Goal: Transaction & Acquisition: Purchase product/service

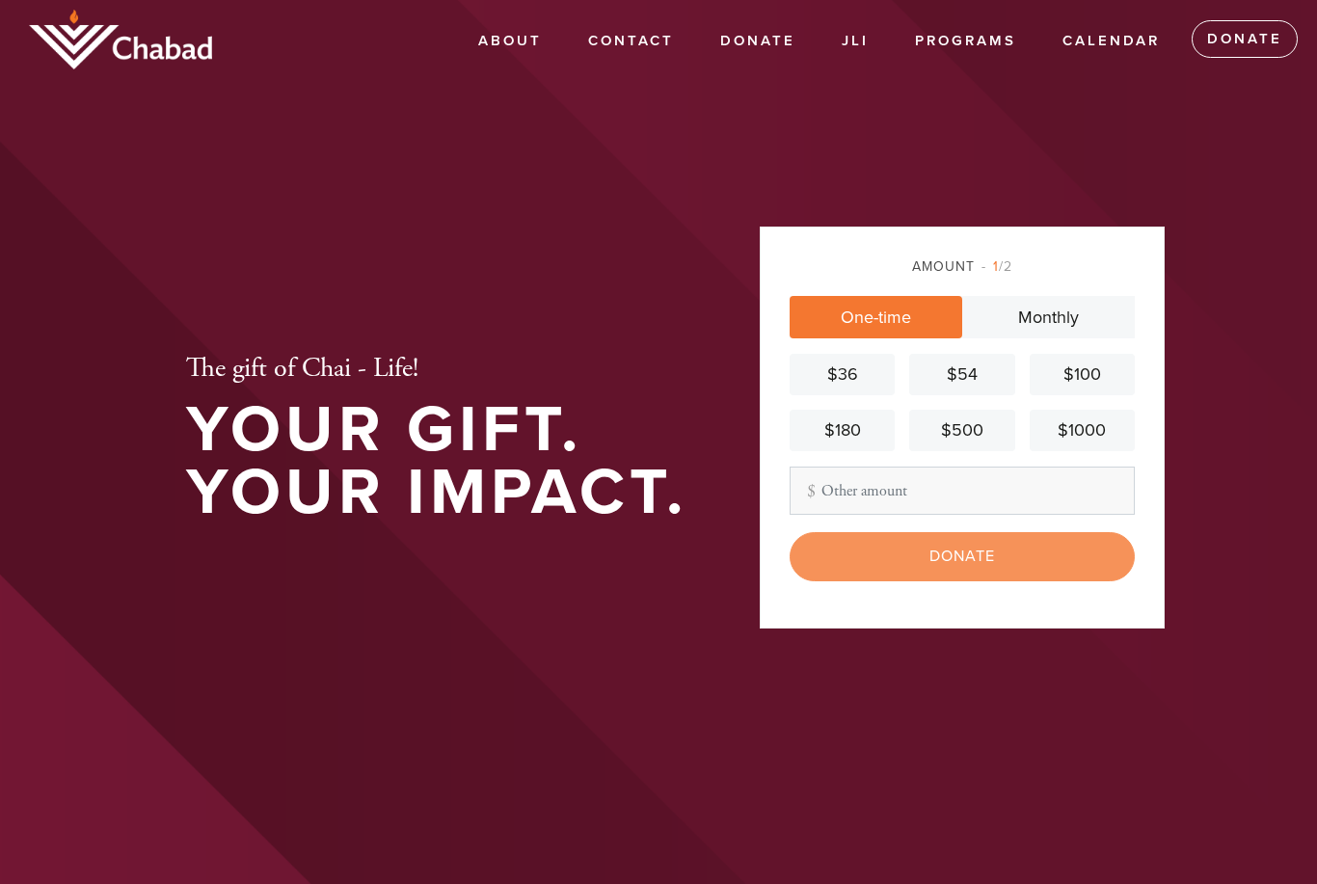
scroll to position [320, 0]
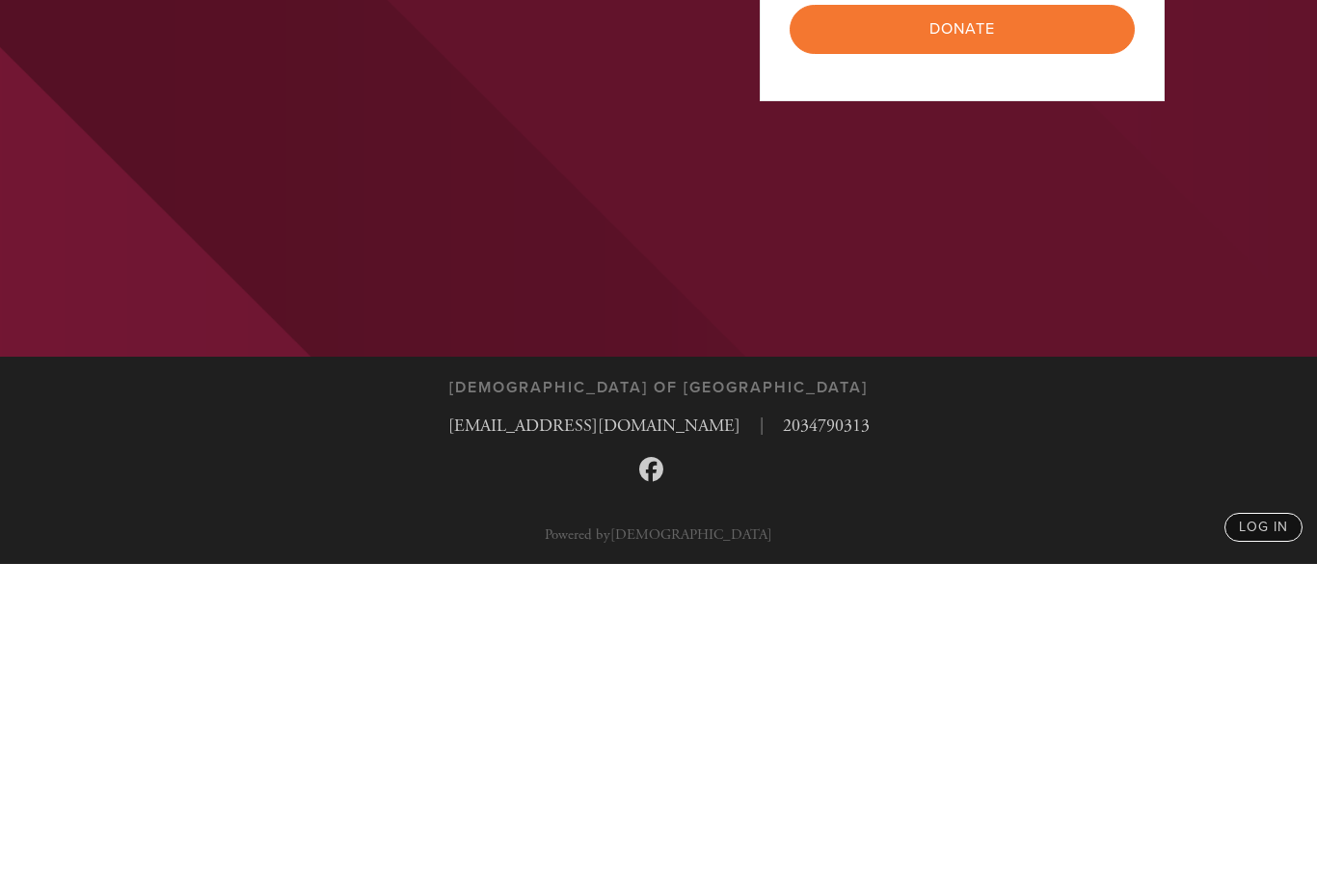
type input "10"
click at [1002, 325] on input "Donate" at bounding box center [961, 349] width 345 height 48
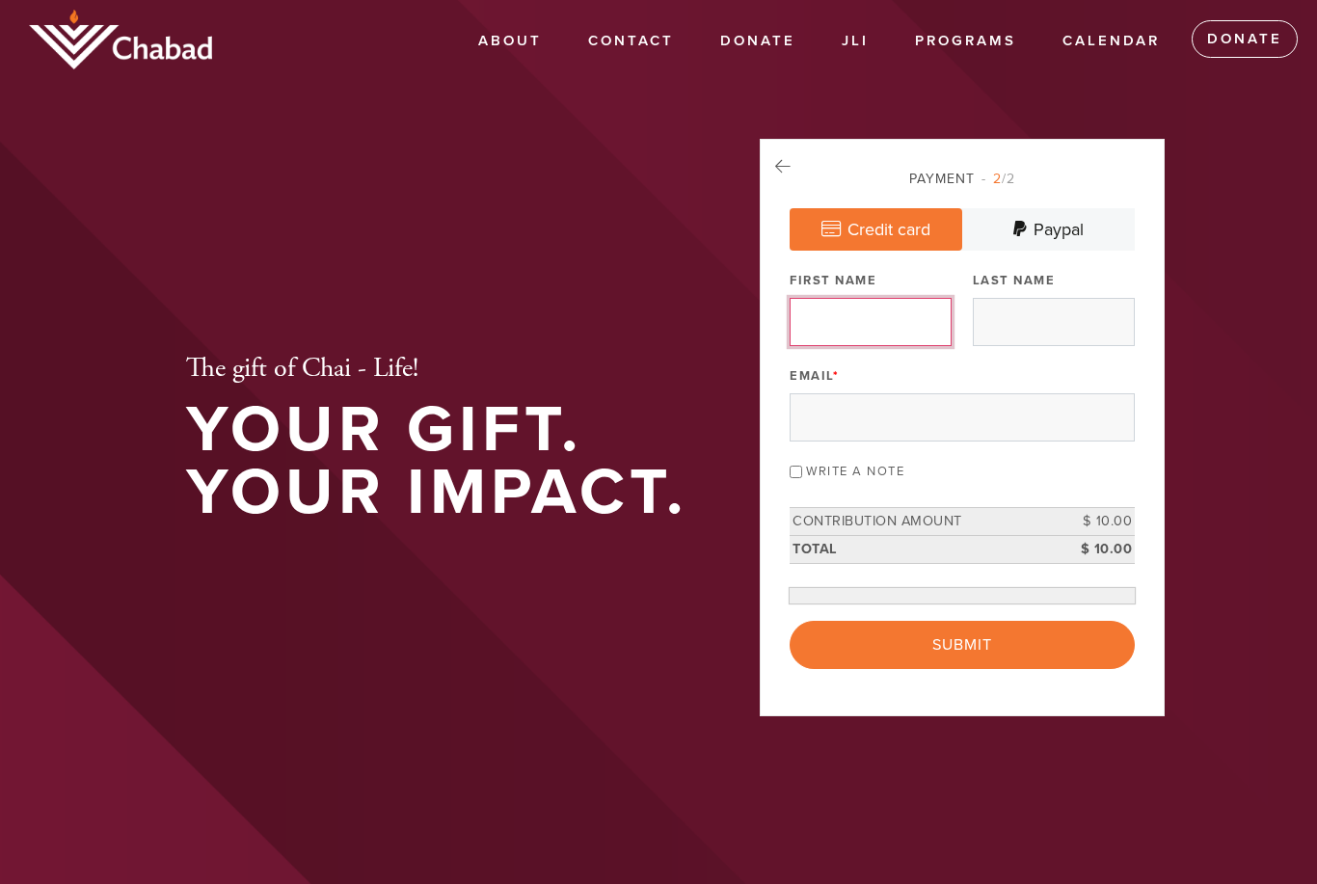
click at [935, 346] on input "First Name" at bounding box center [870, 322] width 162 height 48
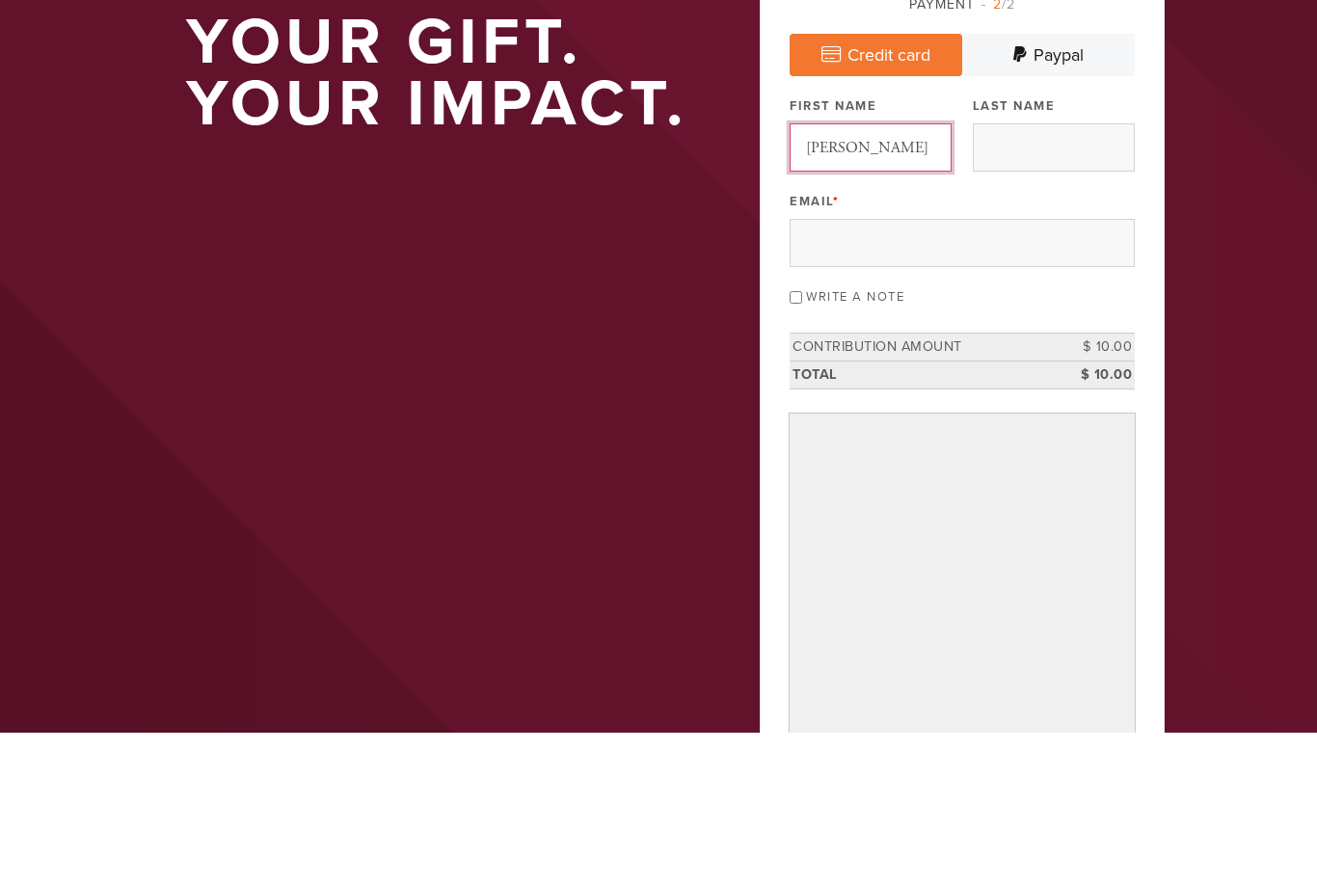
type input "[PERSON_NAME]"
click at [1087, 275] on input "Last Name" at bounding box center [1054, 299] width 162 height 48
type input "Family"
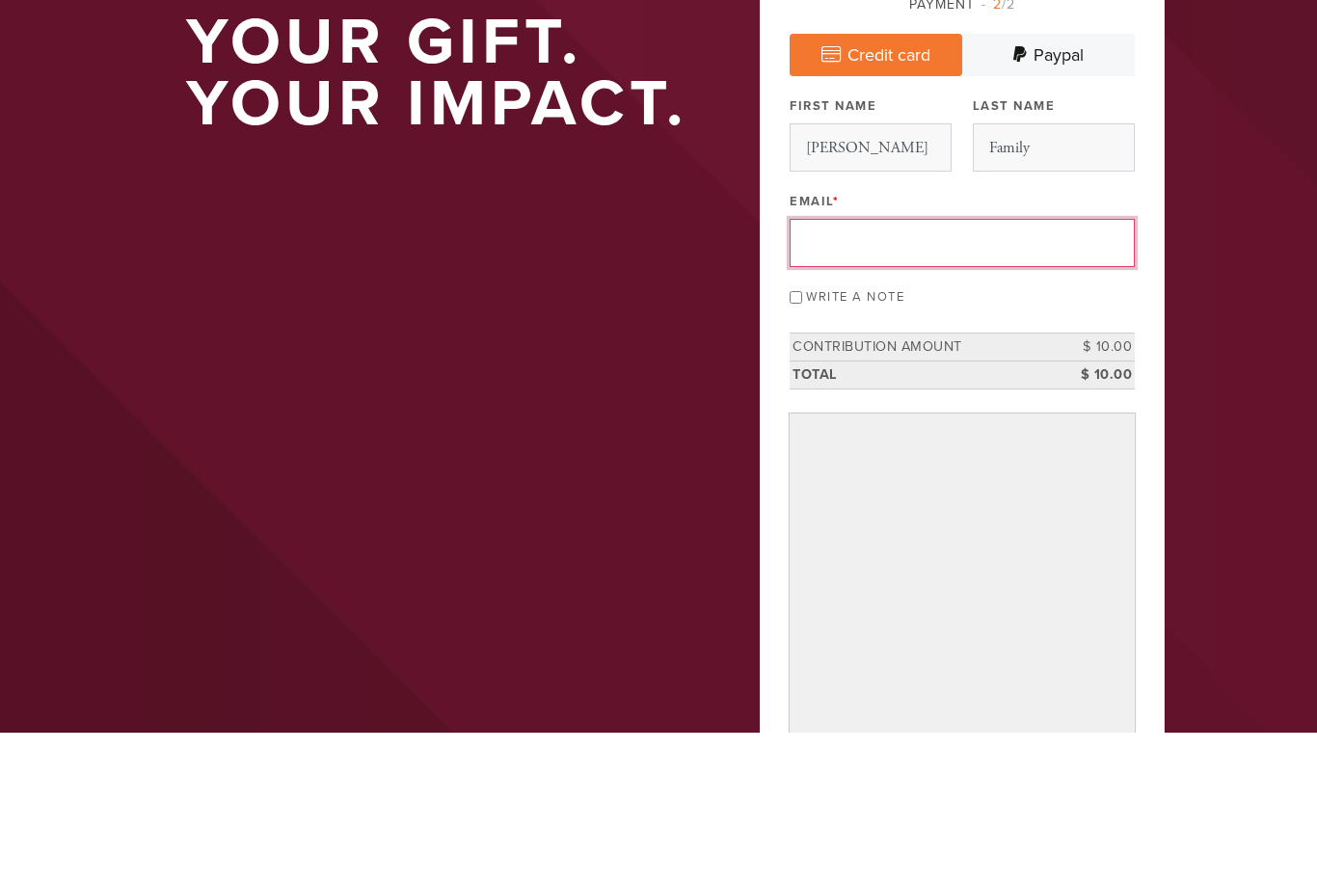
click at [991, 370] on input "Email *" at bounding box center [961, 394] width 345 height 48
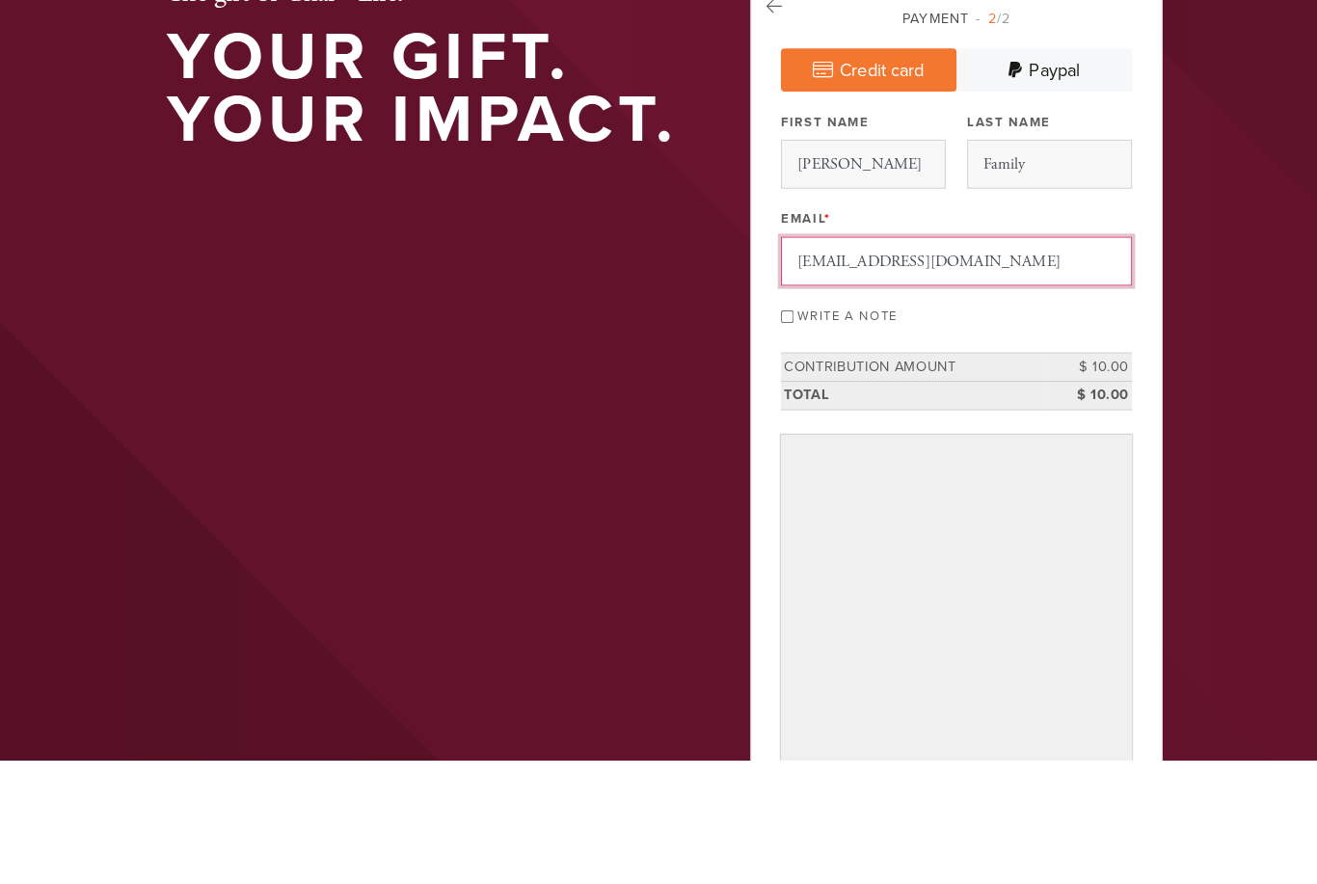
scroll to position [120, 0]
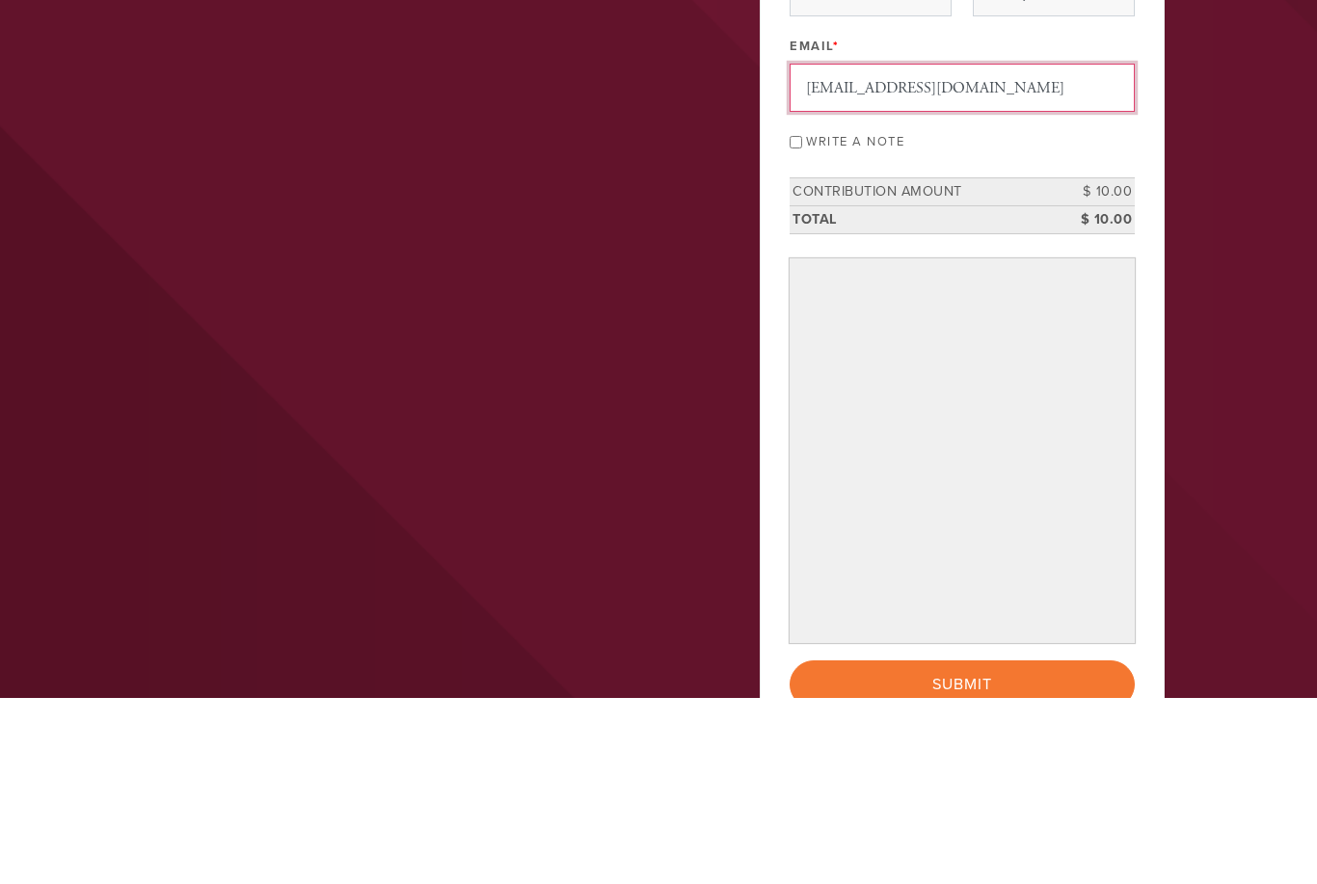
type input "[EMAIL_ADDRESS][DOMAIN_NAME]"
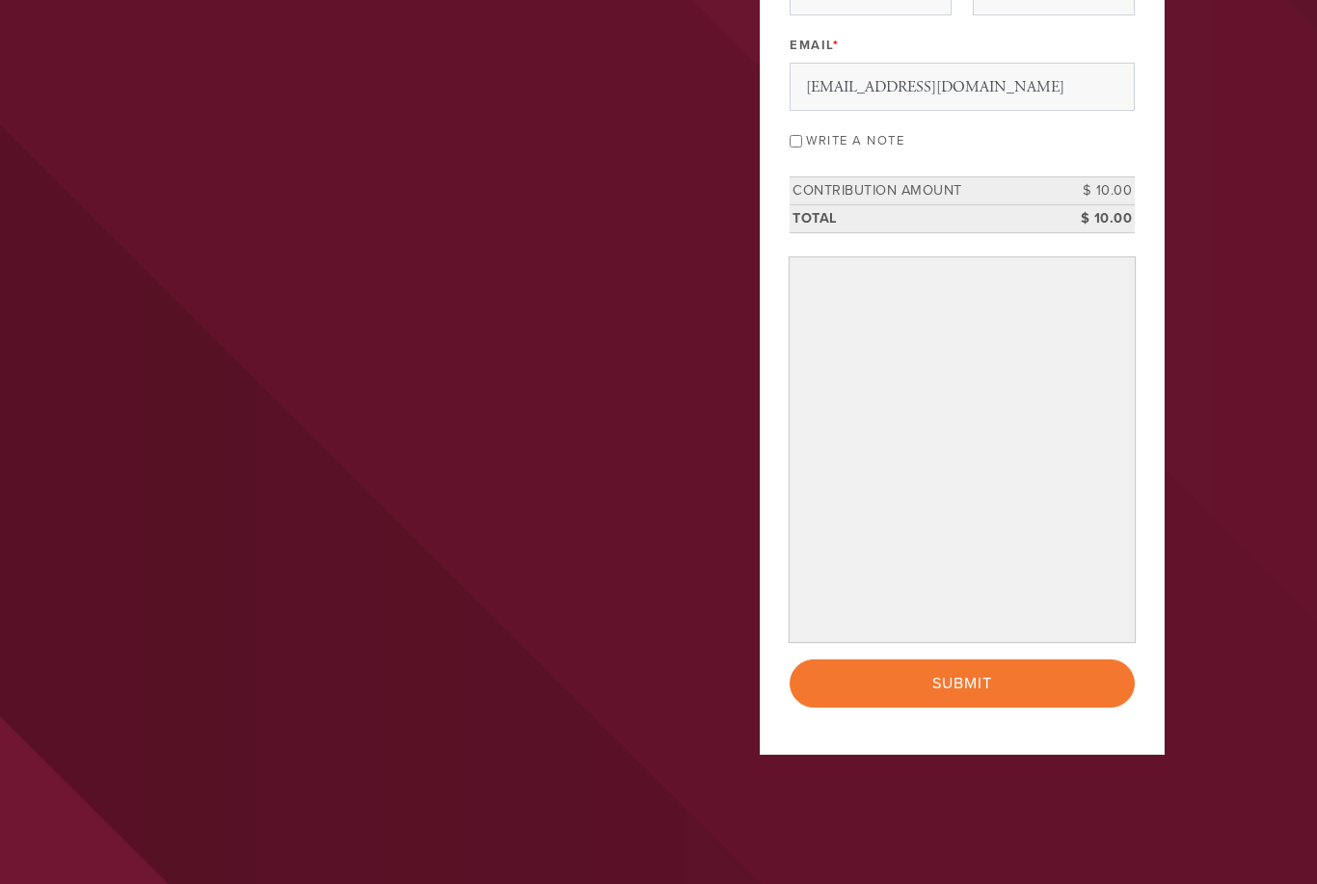
scroll to position [307, 0]
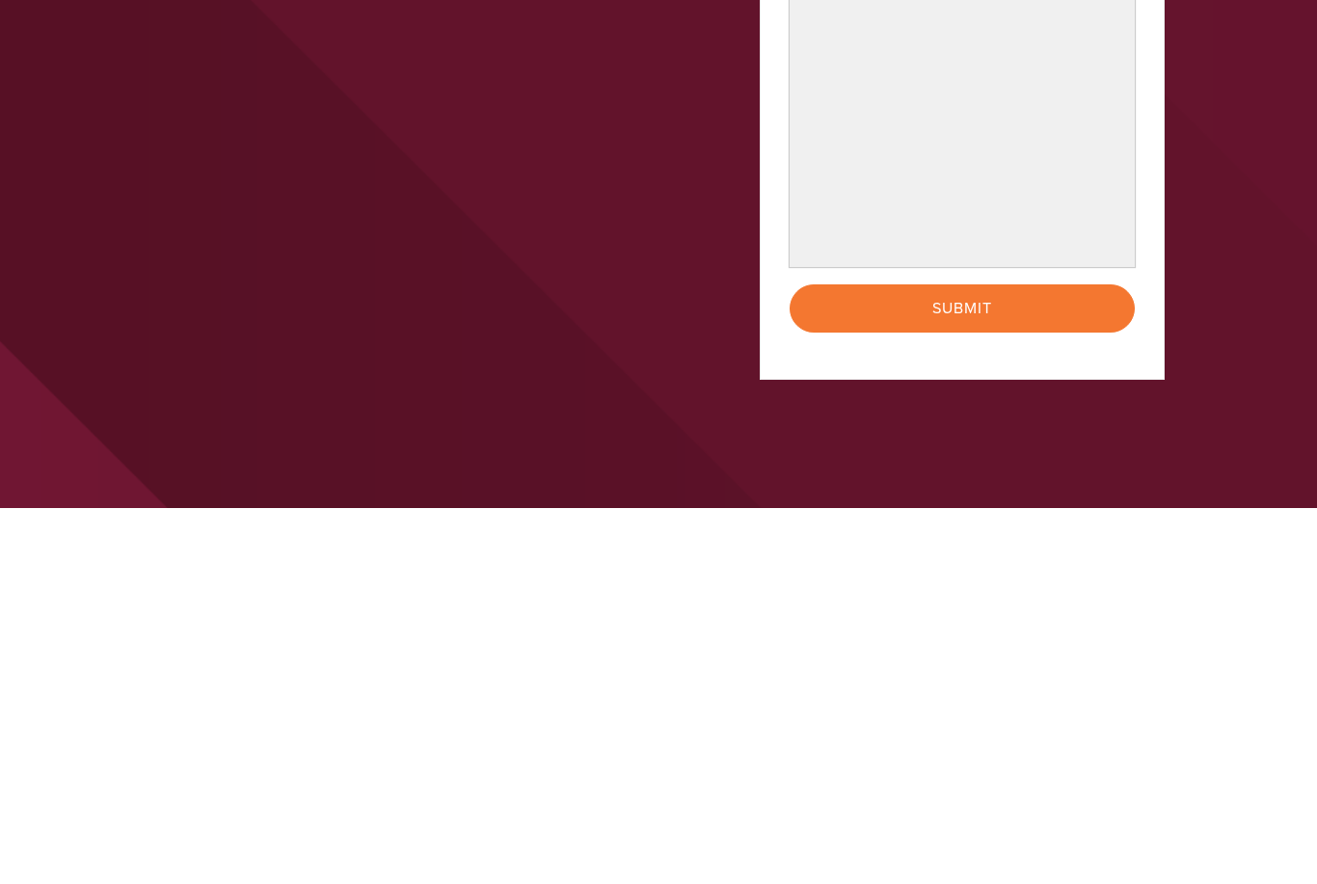
click at [1008, 660] on input "Submit" at bounding box center [961, 684] width 345 height 48
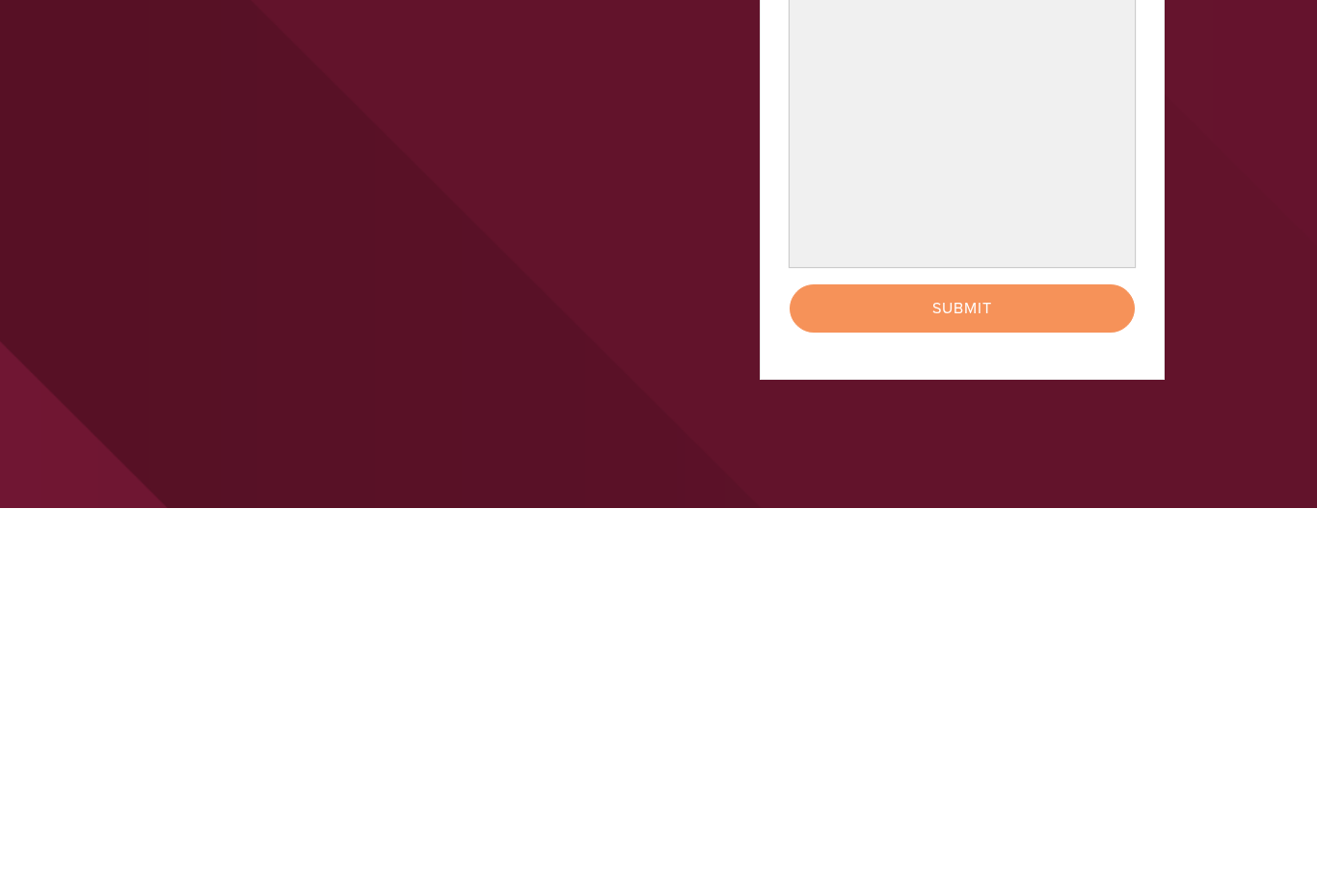
scroll to position [465, 0]
